Goal: Transaction & Acquisition: Book appointment/travel/reservation

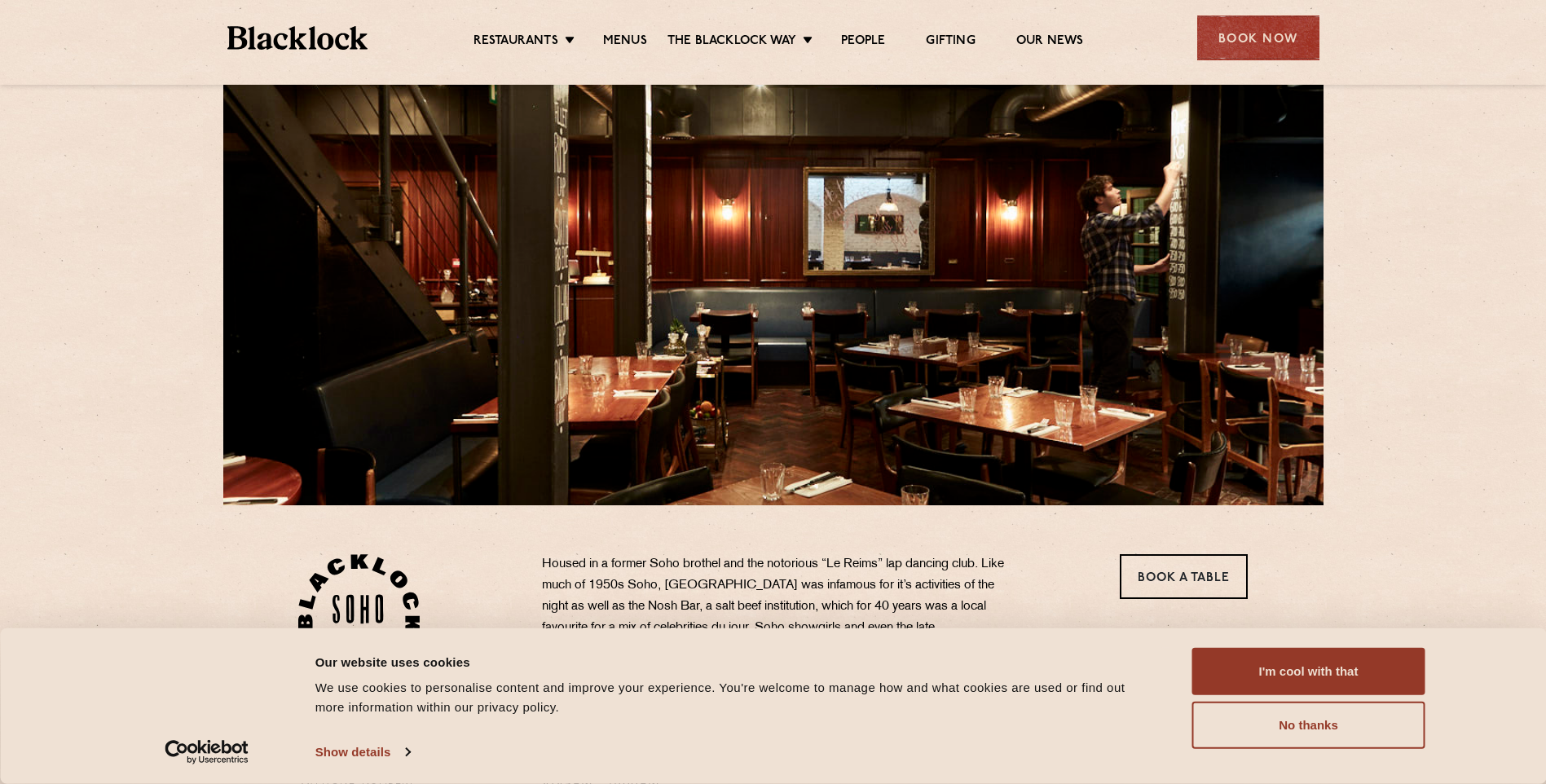
scroll to position [163, 0]
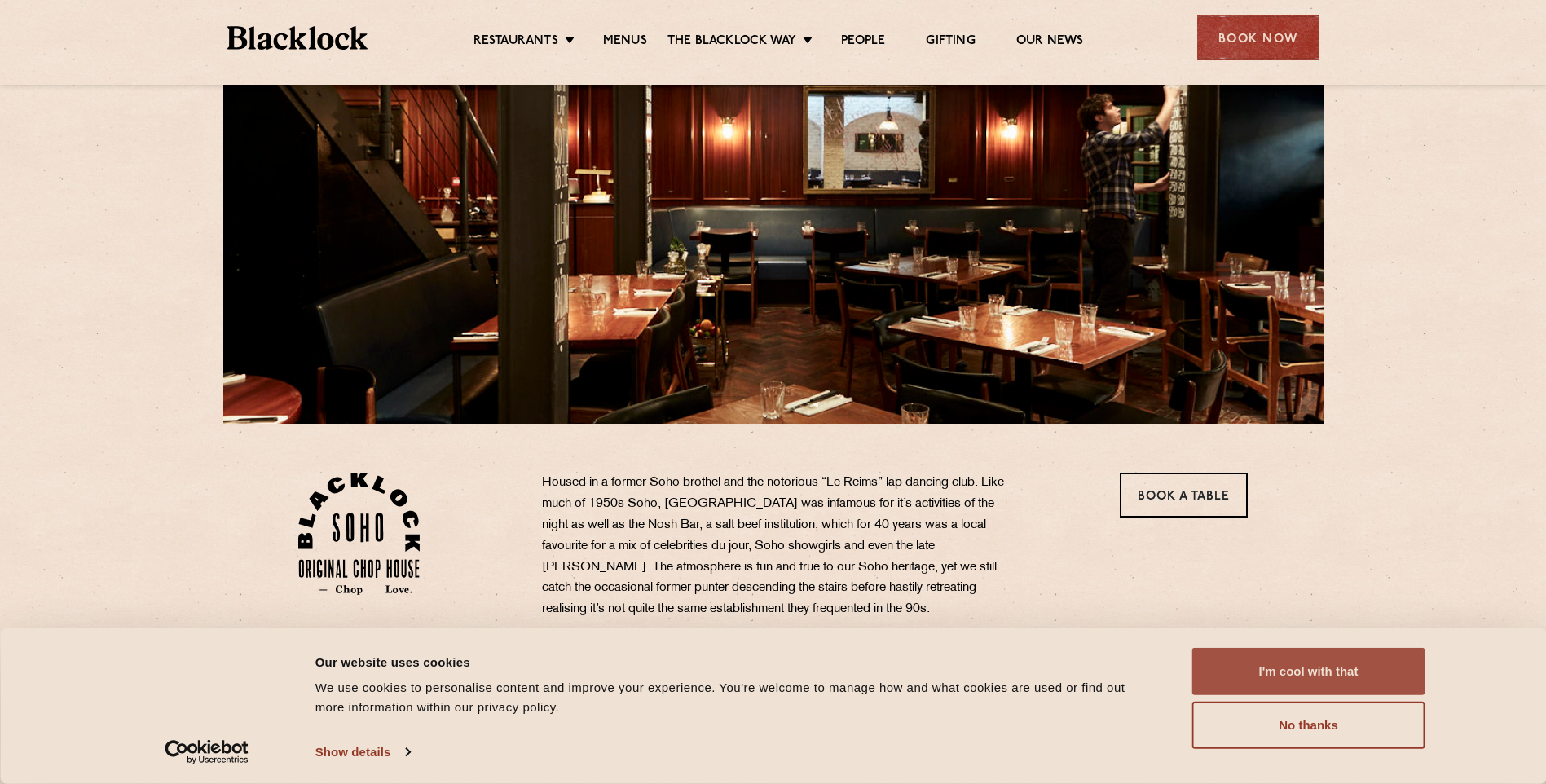
click at [1303, 674] on button "I'm cool with that" at bounding box center [1309, 671] width 233 height 47
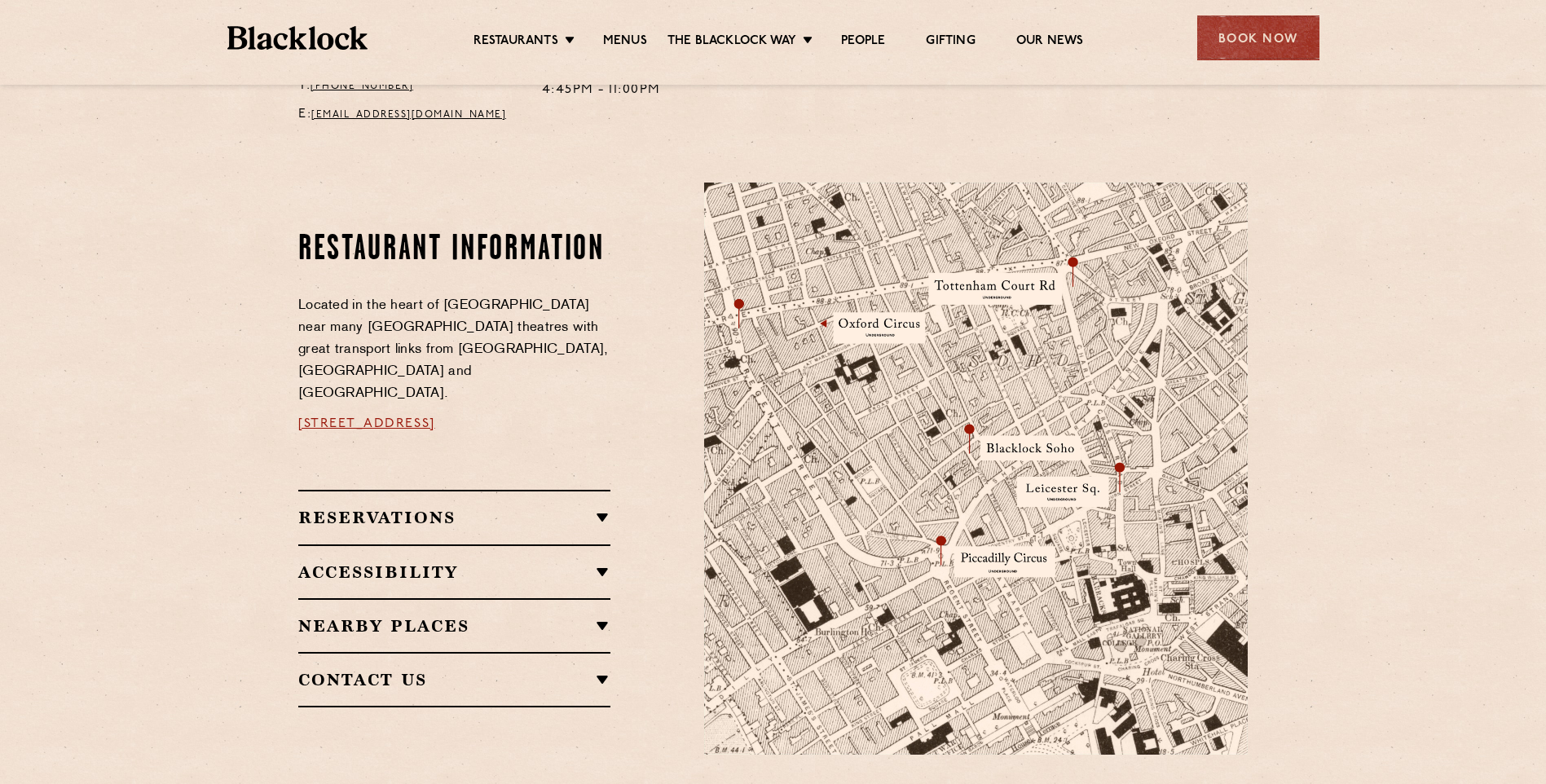
scroll to position [815, 0]
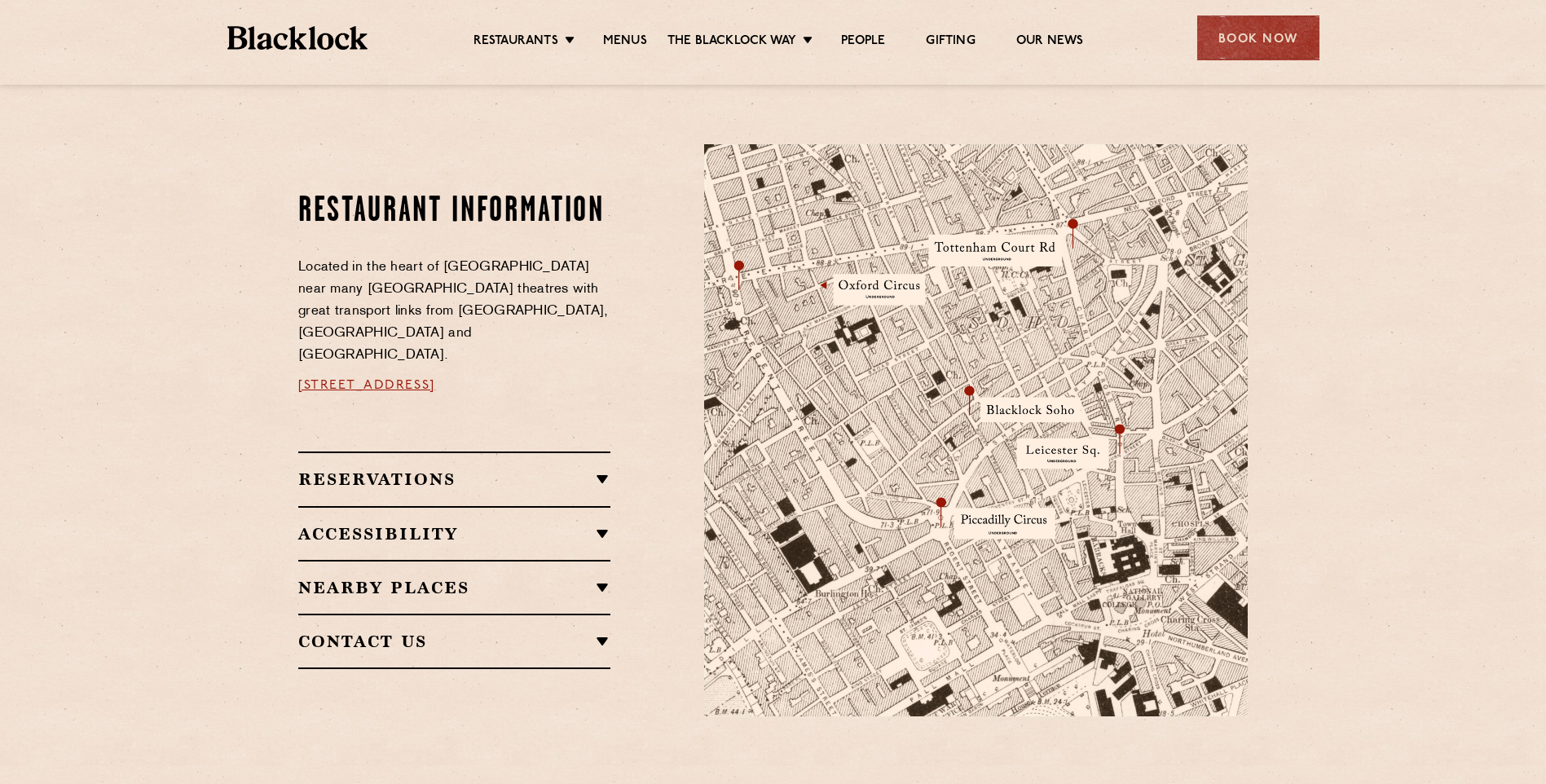
click at [592, 469] on h2 "Reservations" at bounding box center [454, 479] width 312 height 20
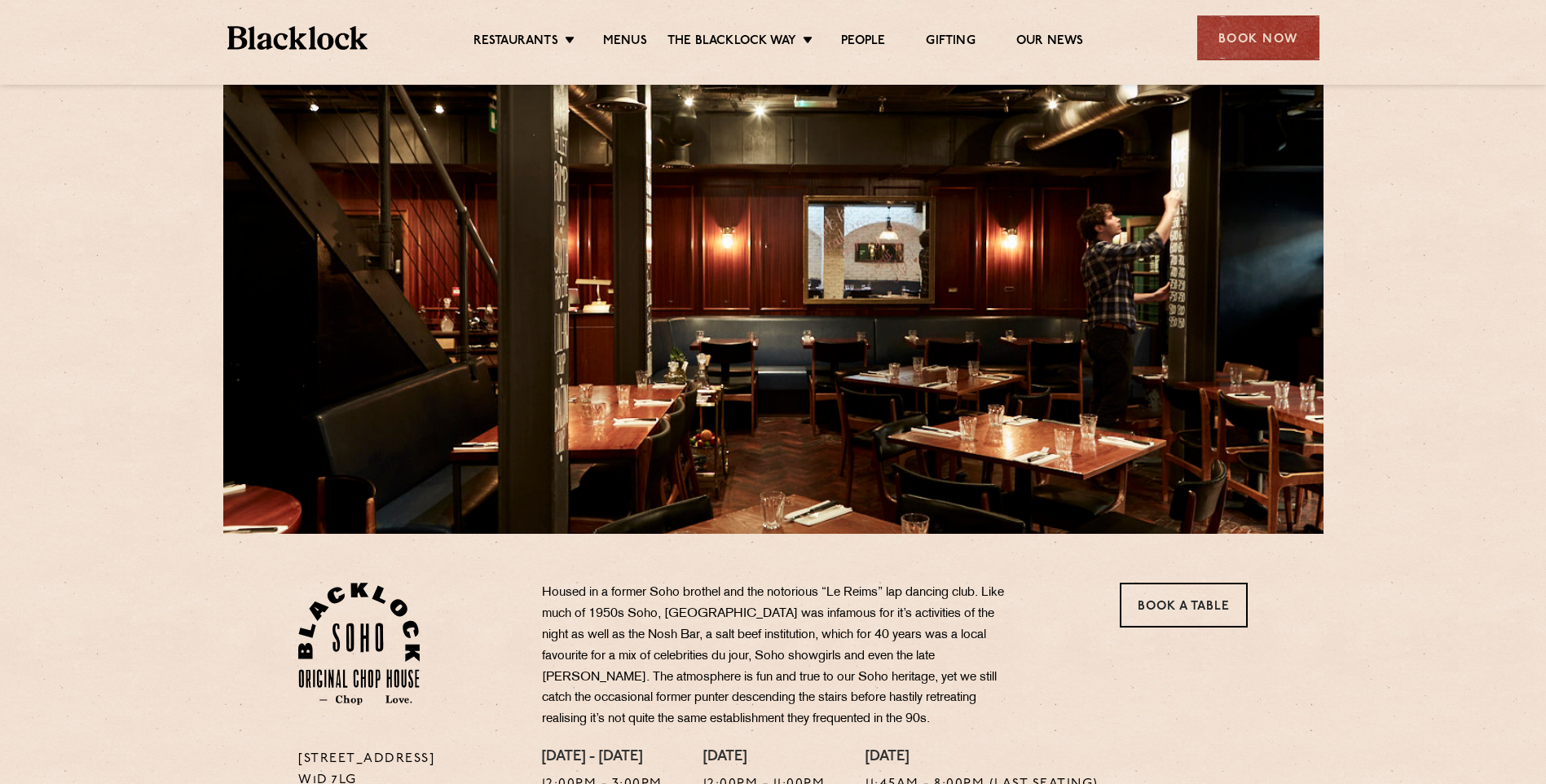
scroll to position [0, 0]
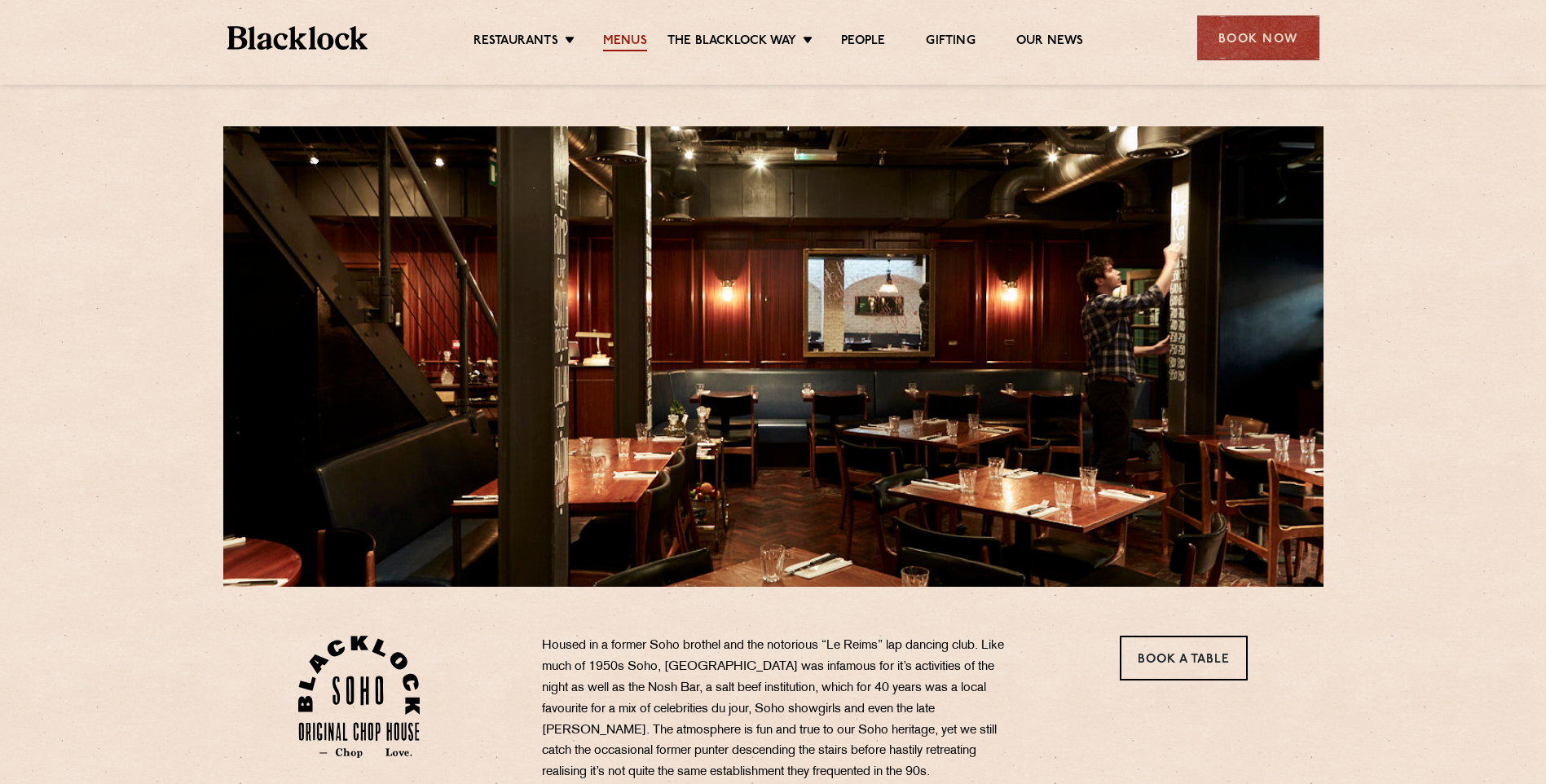
click at [620, 40] on link "Menus" at bounding box center [624, 43] width 44 height 18
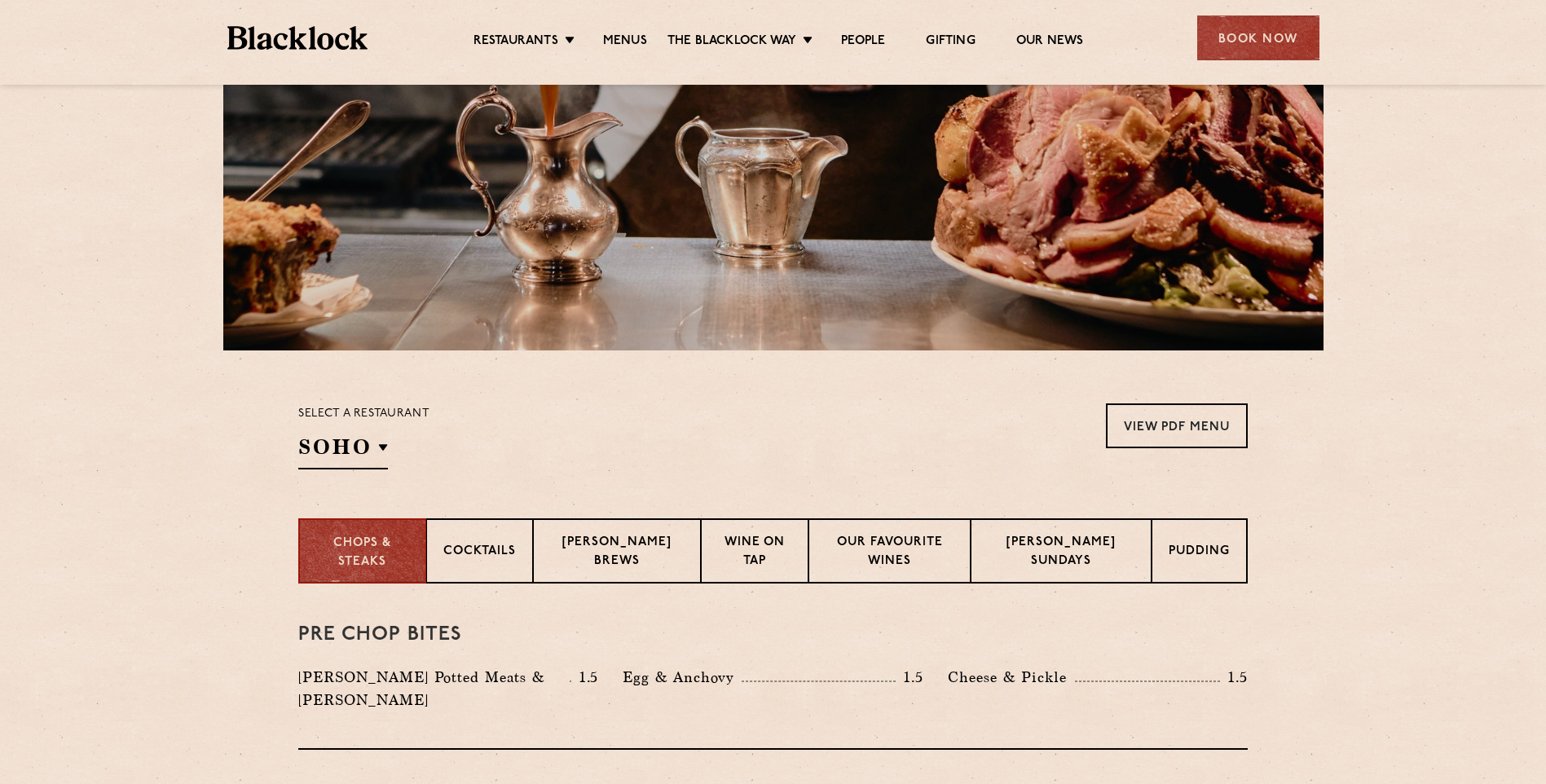
scroll to position [326, 0]
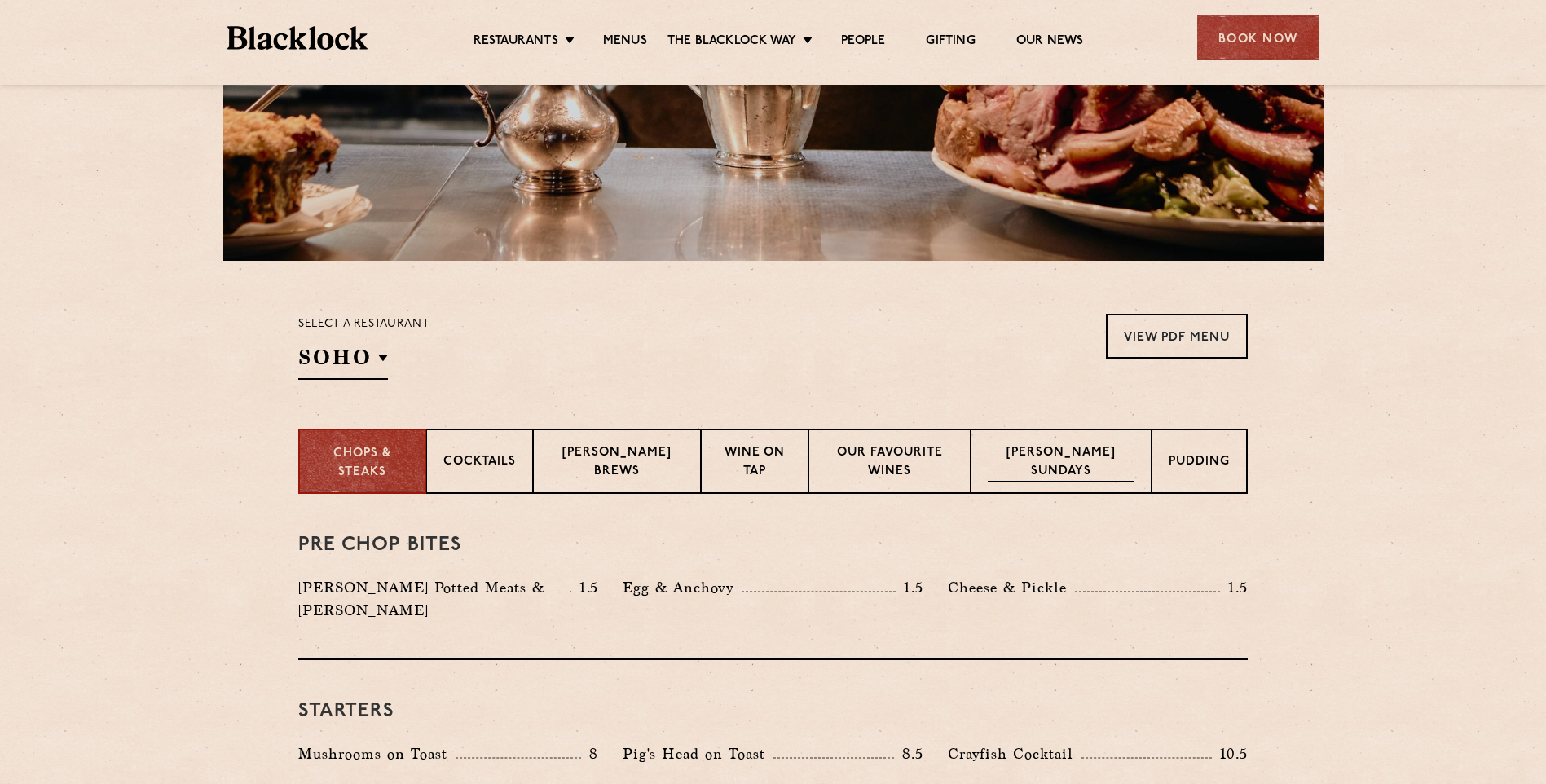
click at [1054, 468] on p "Blacklock Sundays" at bounding box center [1062, 463] width 147 height 39
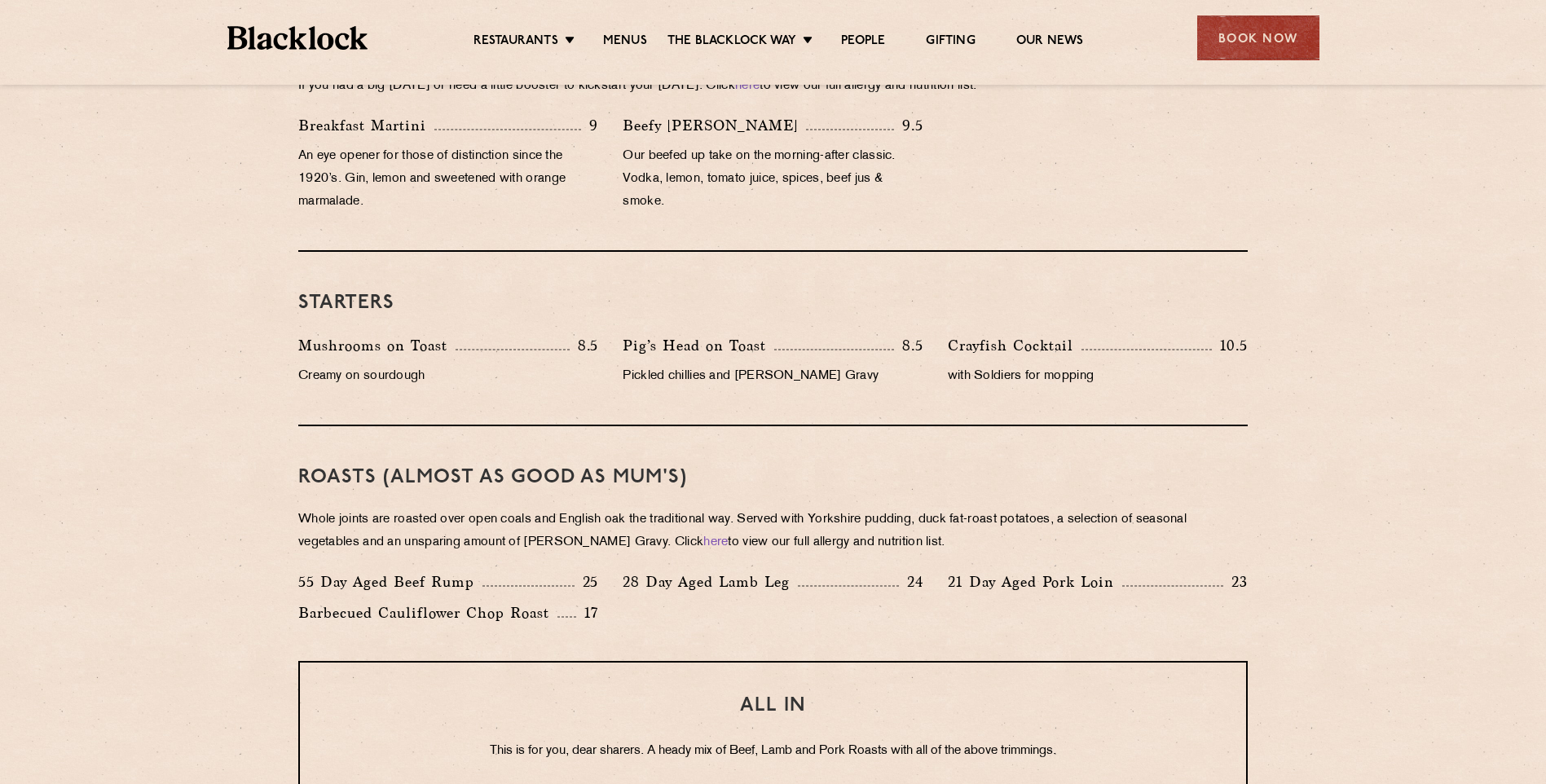
scroll to position [815, 0]
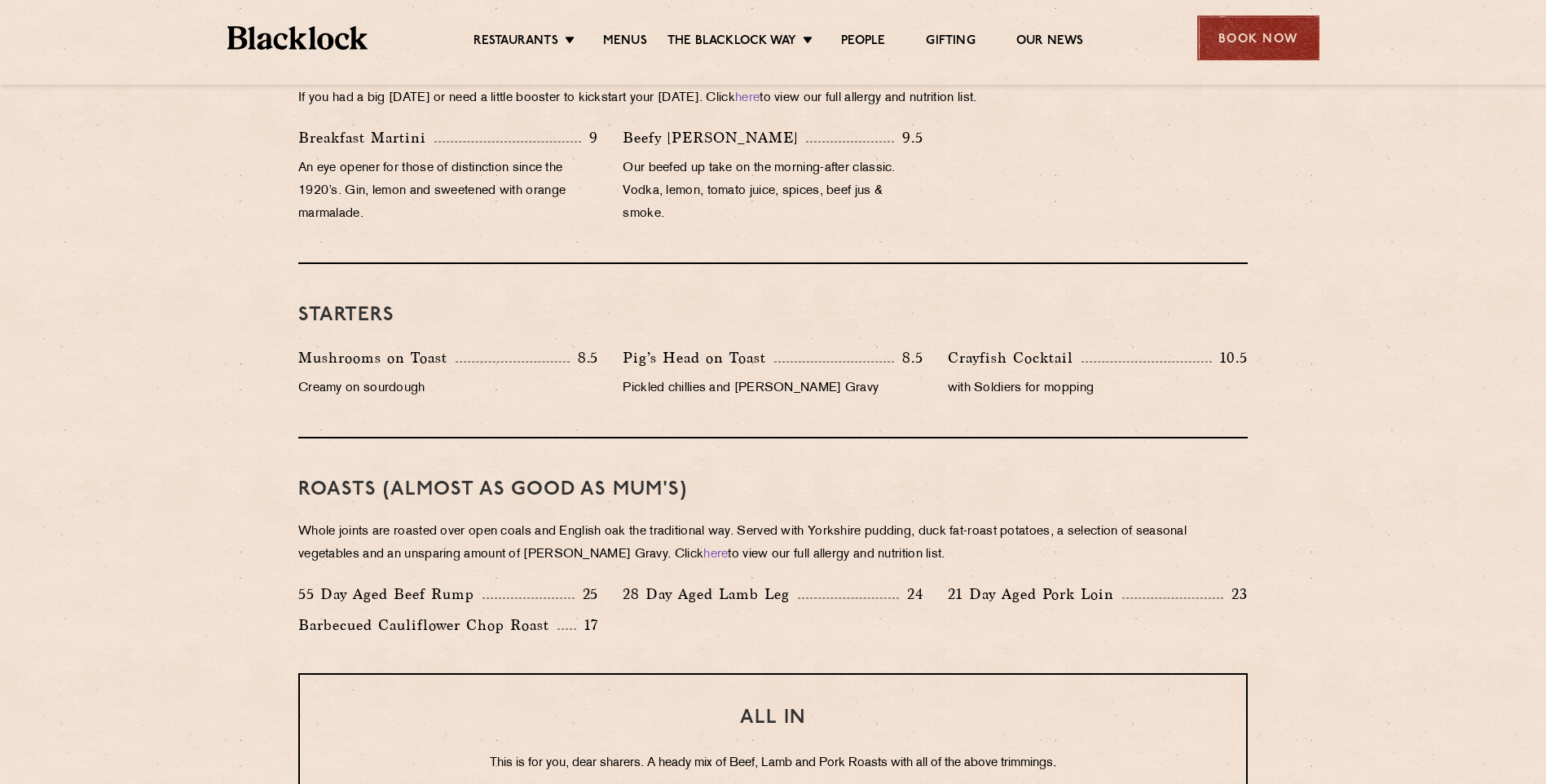
click at [1260, 31] on div "Book Now" at bounding box center [1259, 38] width 122 height 44
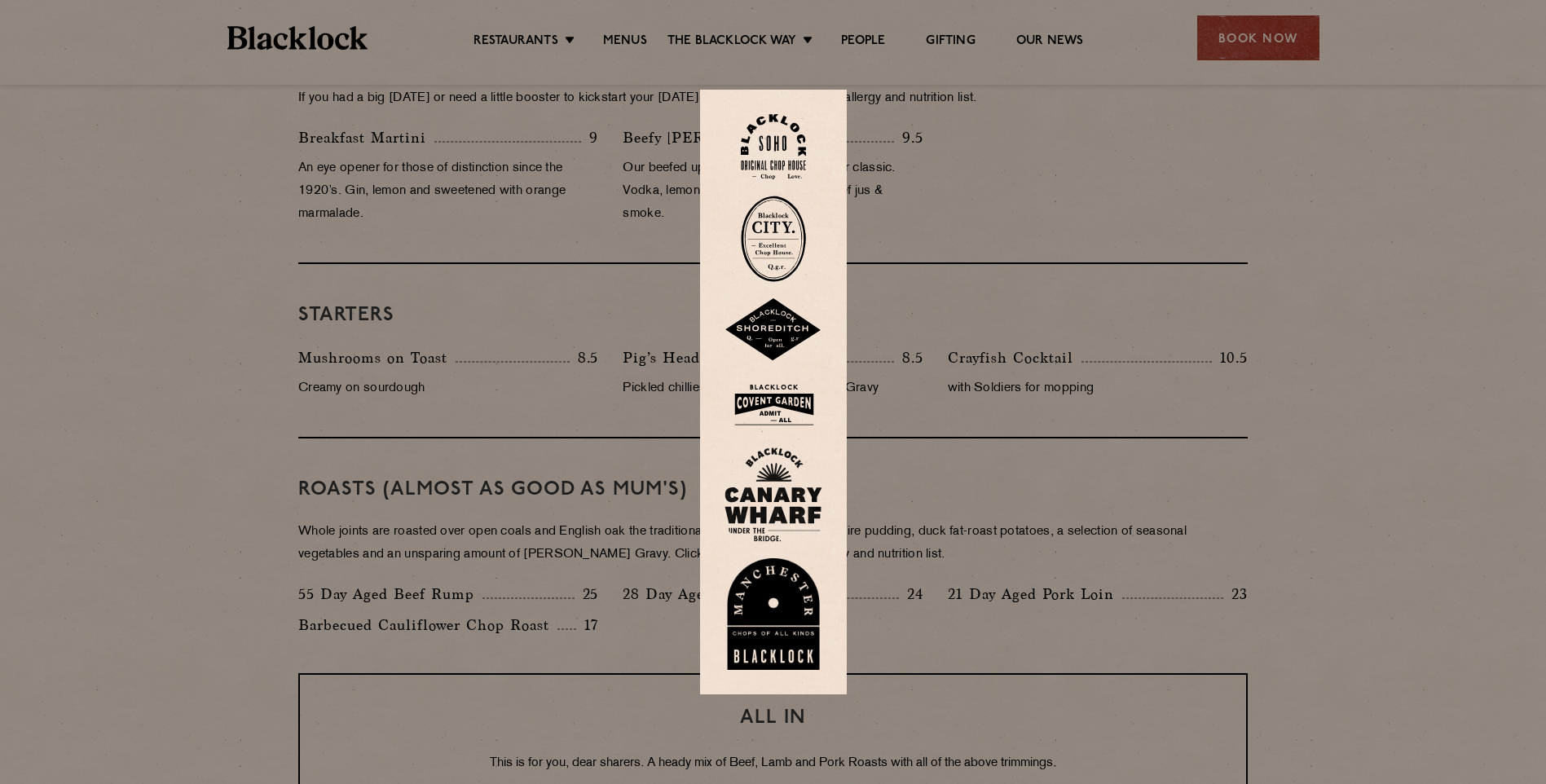
click at [784, 143] on img at bounding box center [773, 147] width 65 height 66
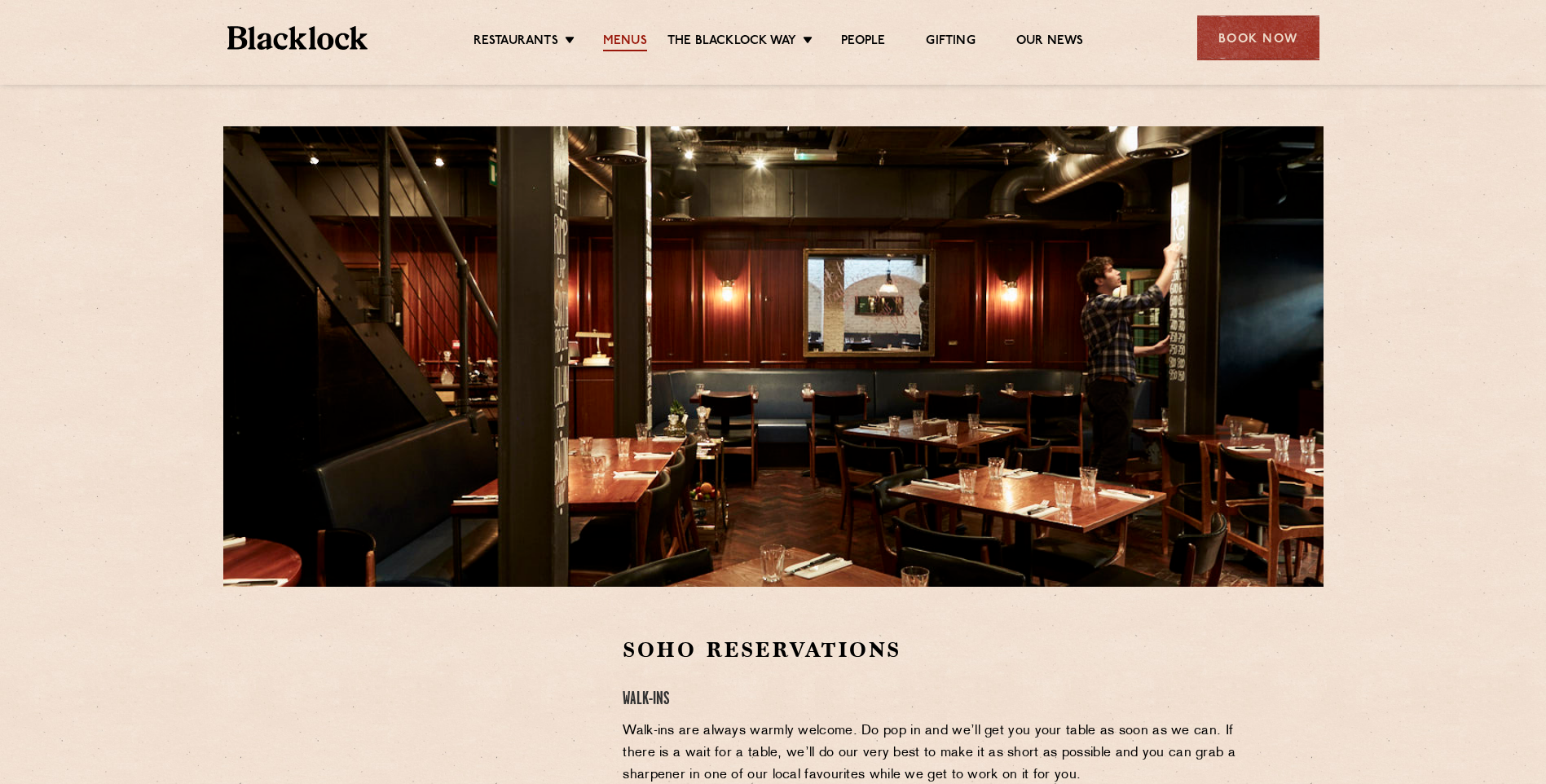
click at [633, 40] on link "Menus" at bounding box center [624, 43] width 44 height 18
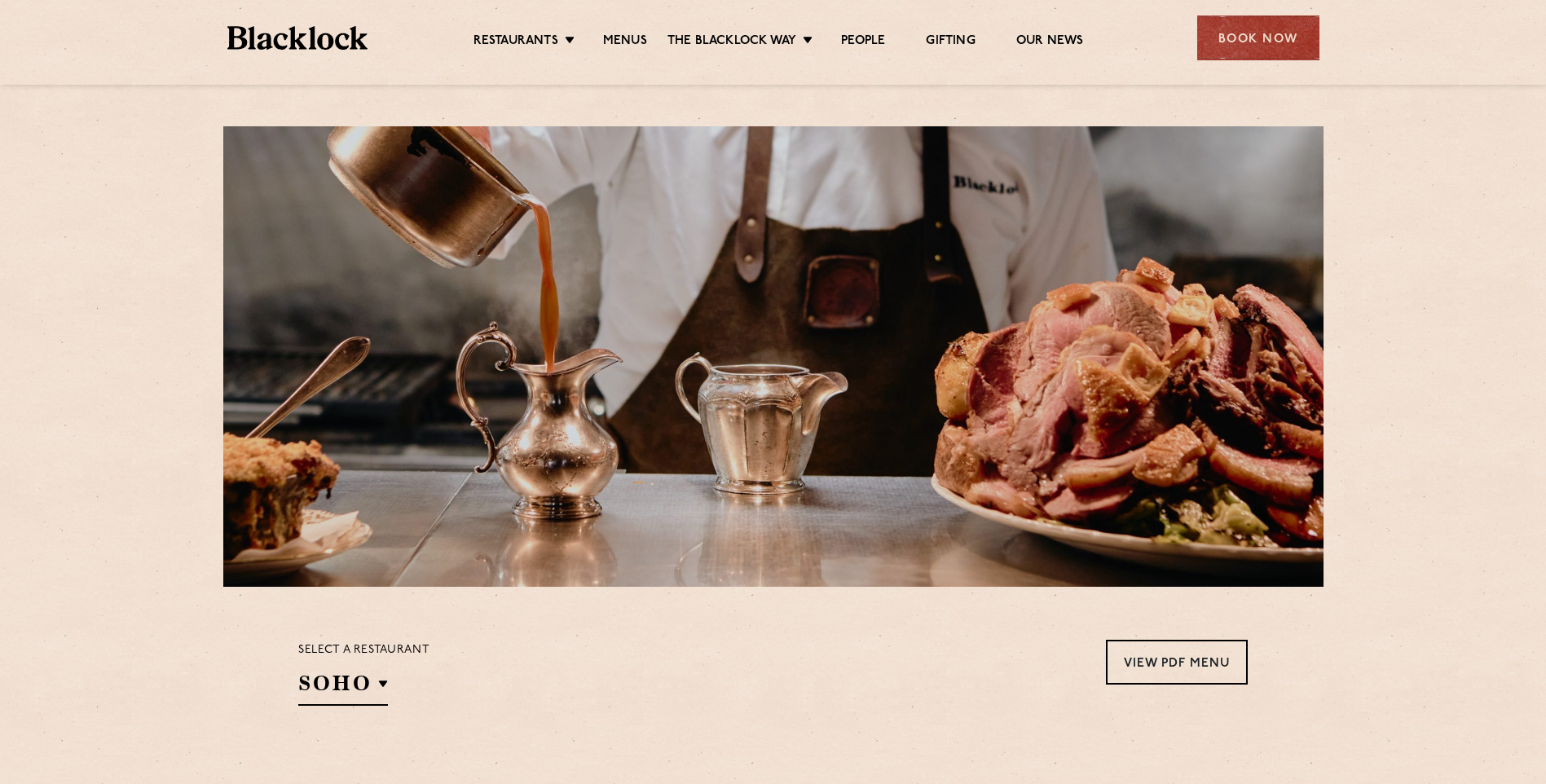
click at [633, 40] on link "Menus" at bounding box center [624, 43] width 44 height 18
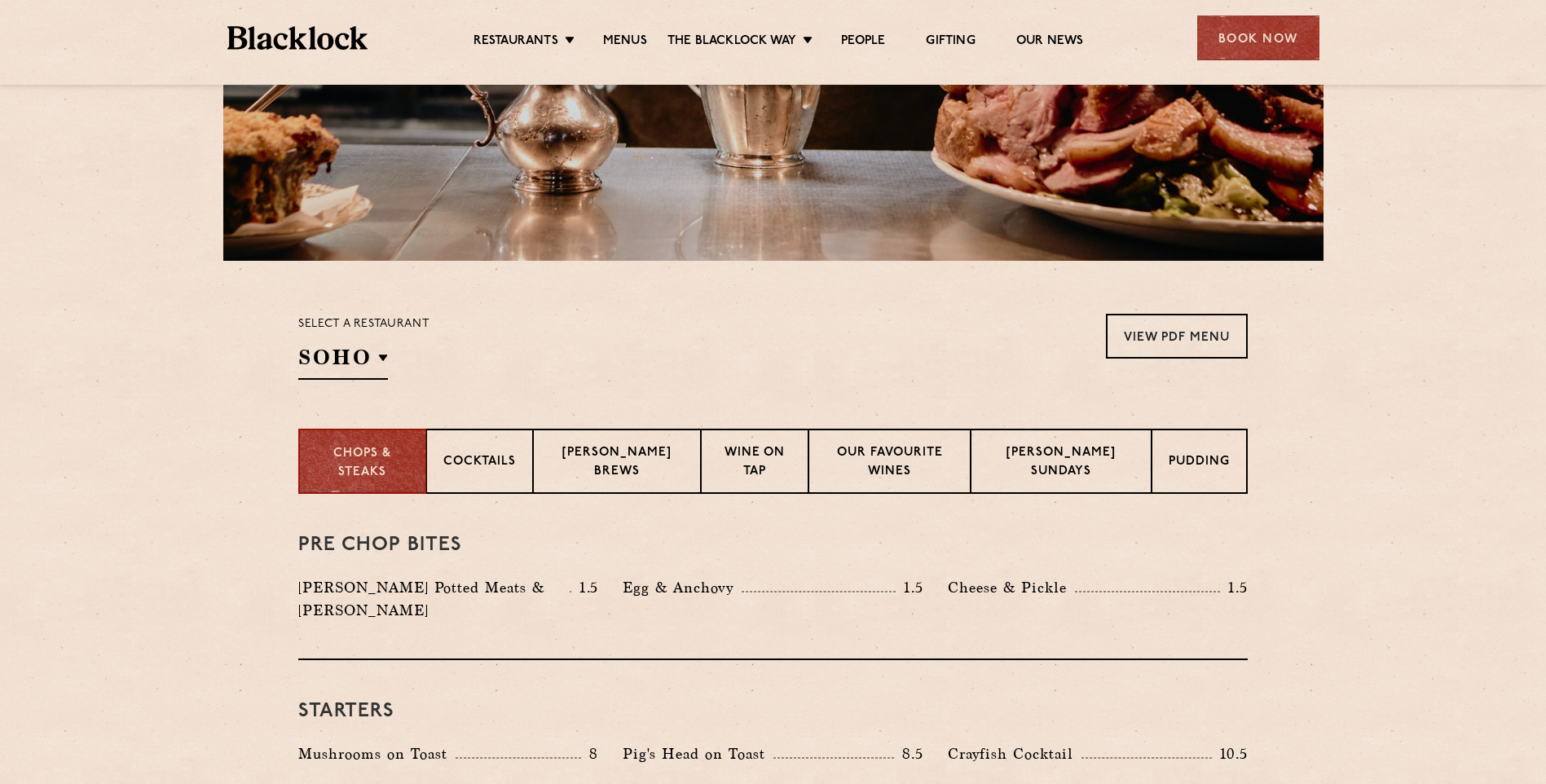
scroll to position [408, 0]
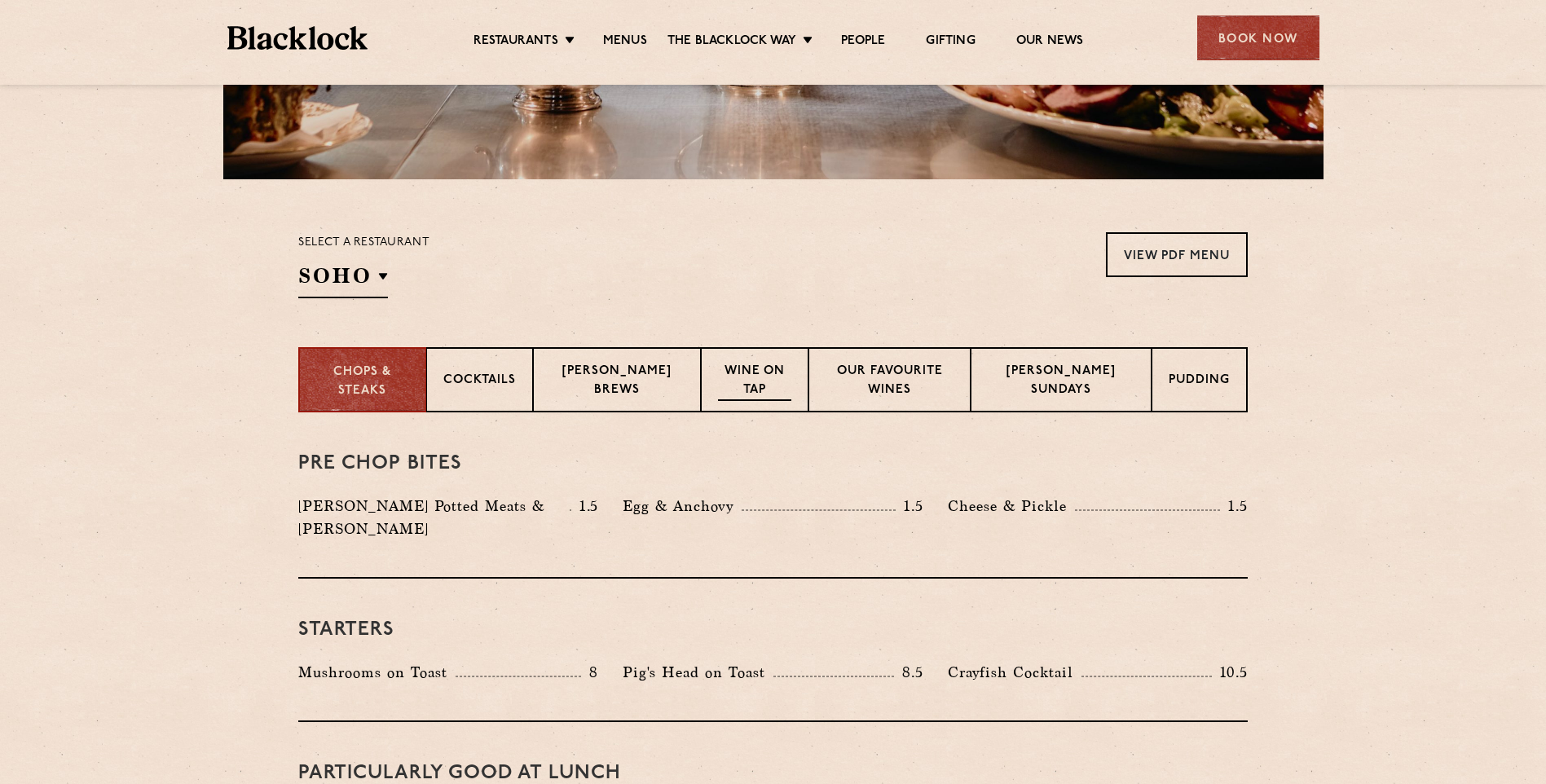
click at [788, 374] on p "Wine on Tap" at bounding box center [754, 381] width 72 height 39
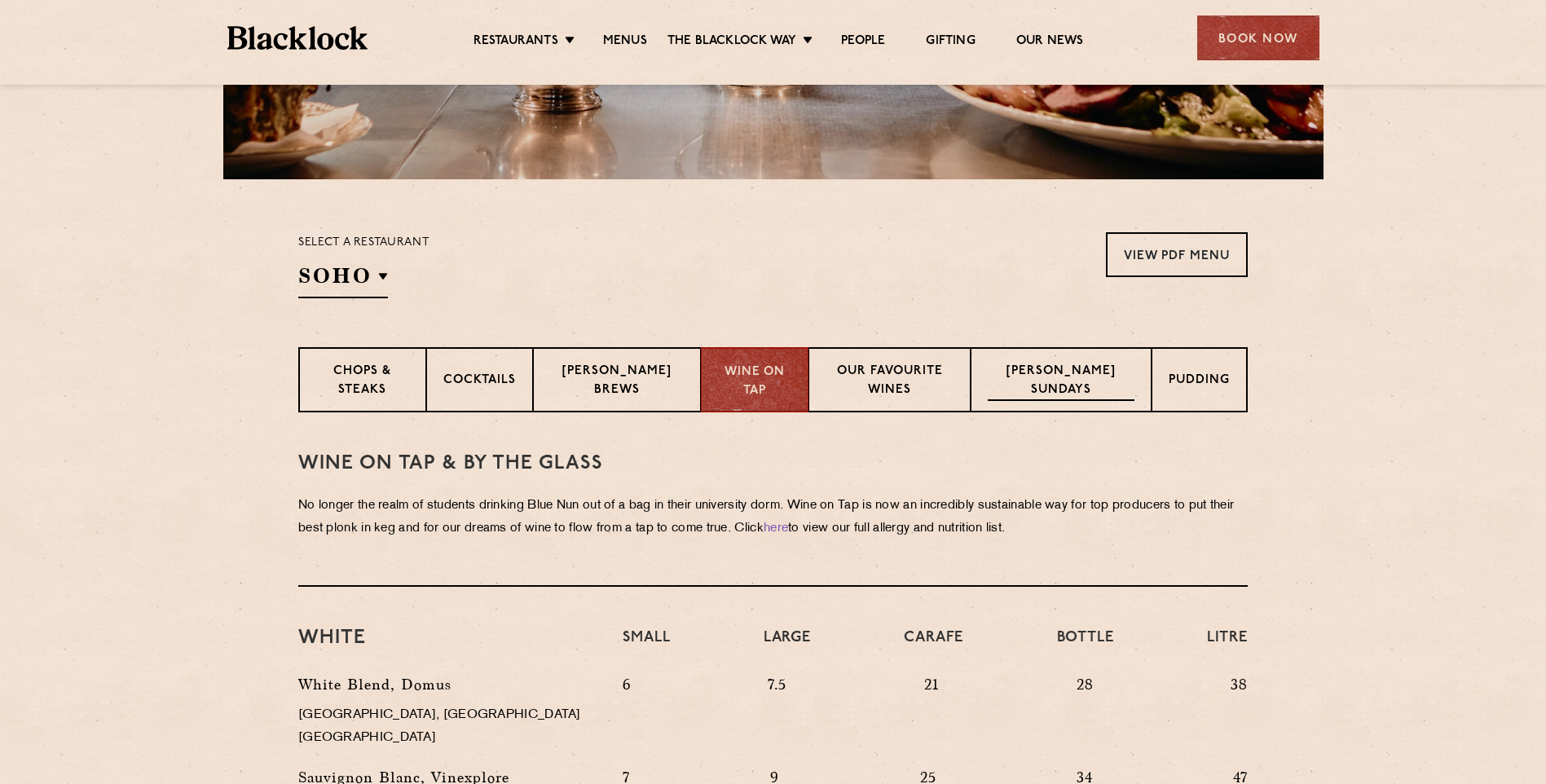
click at [1040, 384] on p "[PERSON_NAME] Sundays" at bounding box center [1062, 381] width 147 height 39
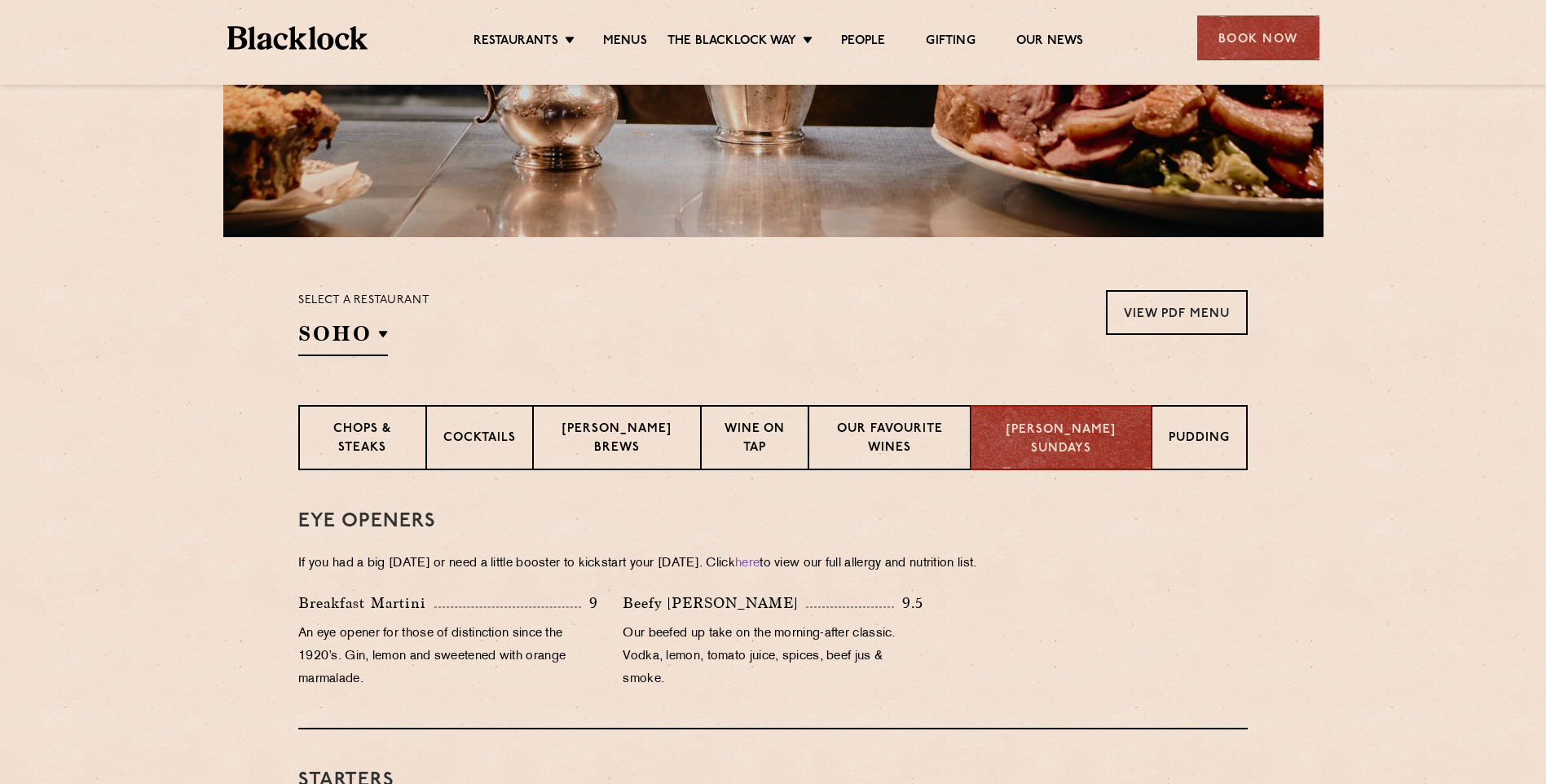
scroll to position [326, 0]
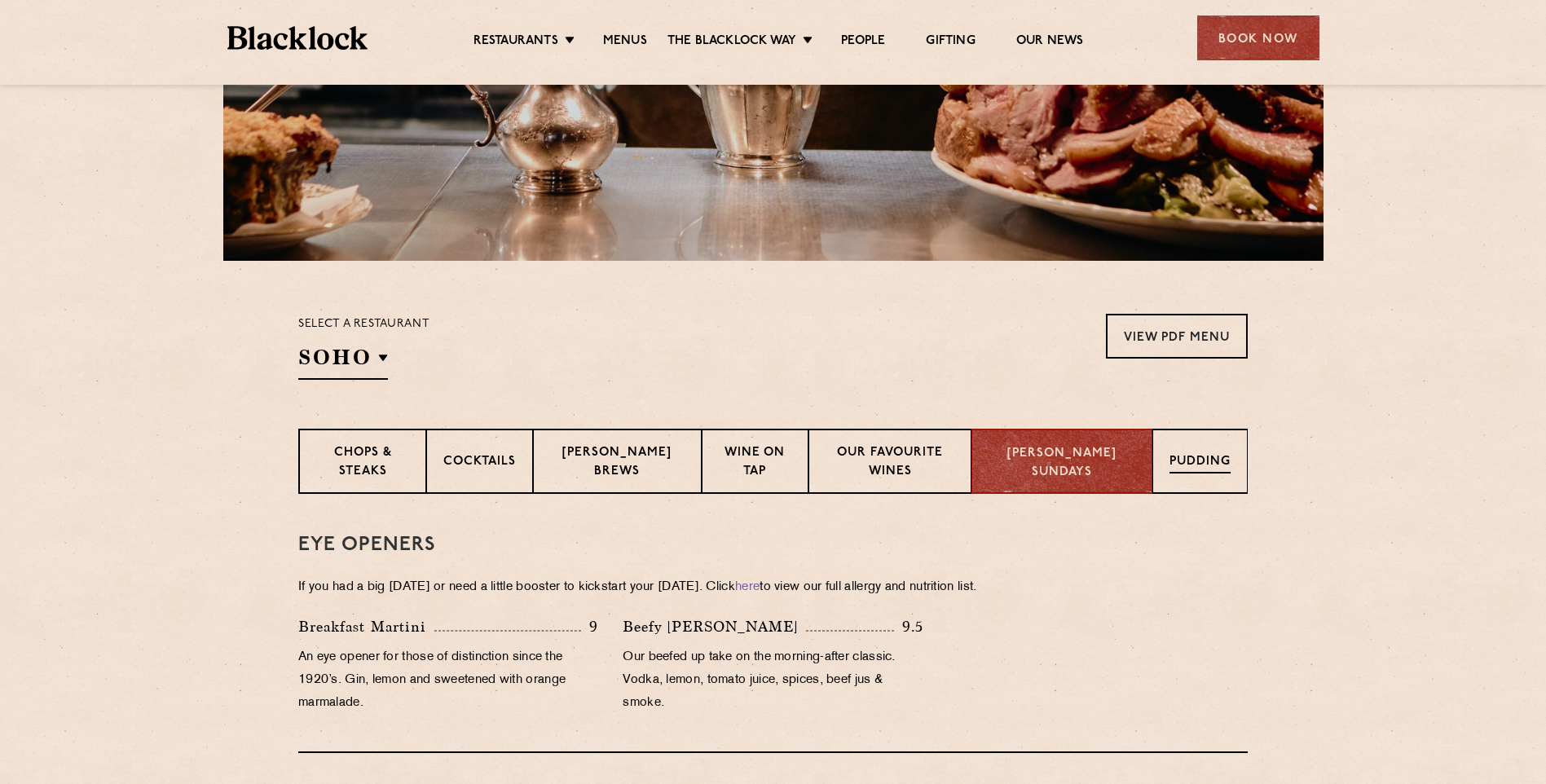
click at [1189, 455] on p "Pudding" at bounding box center [1200, 463] width 61 height 21
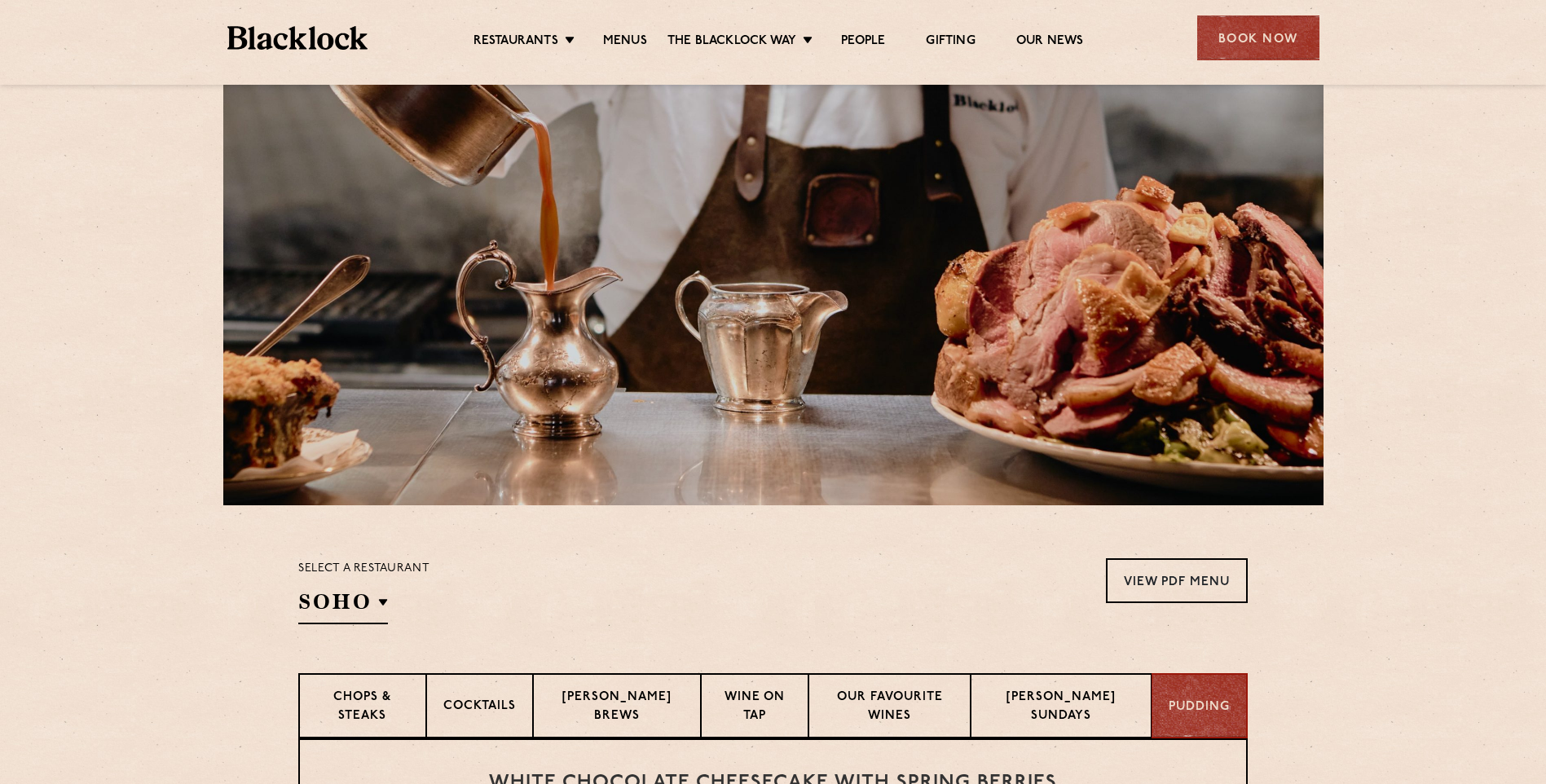
scroll to position [0, 0]
